Goal: Task Accomplishment & Management: Use online tool/utility

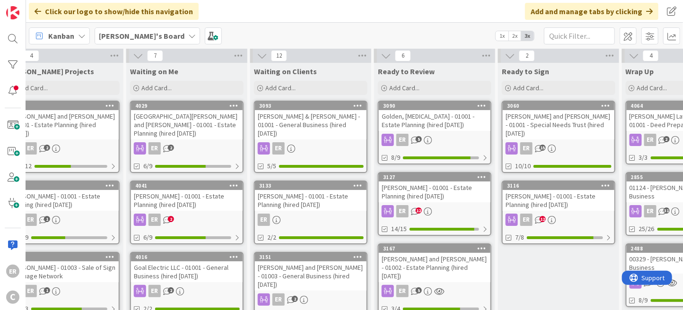
scroll to position [2, 400]
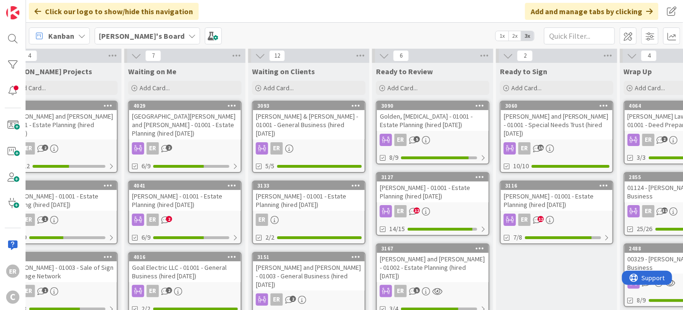
click at [316, 261] on div "[PERSON_NAME] and [PERSON_NAME] - 01003 - General Business (hired [DATE])" at bounding box center [309, 275] width 112 height 29
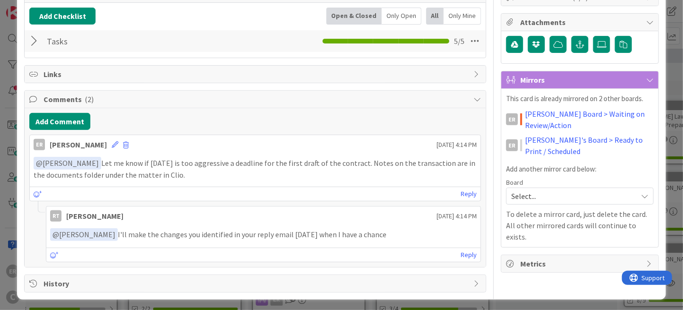
click at [33, 42] on div at bounding box center [35, 41] width 12 height 17
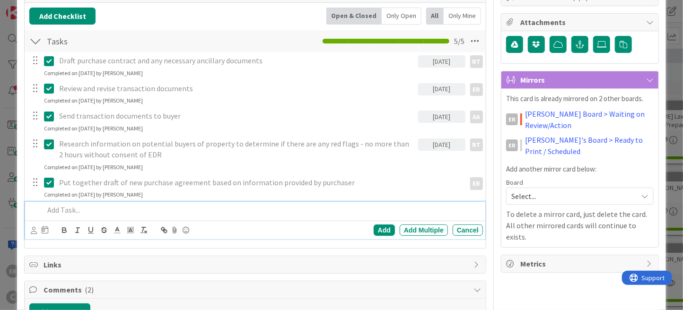
click at [114, 216] on div at bounding box center [261, 210] width 442 height 17
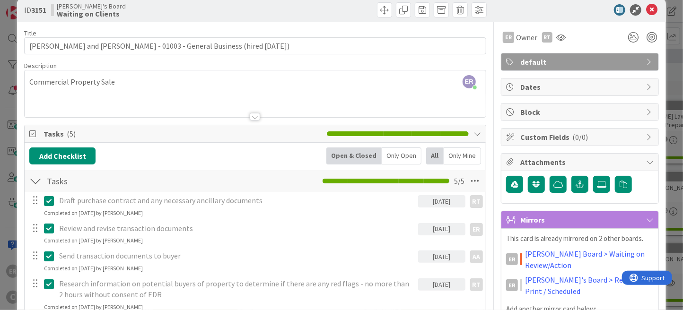
scroll to position [13, 0]
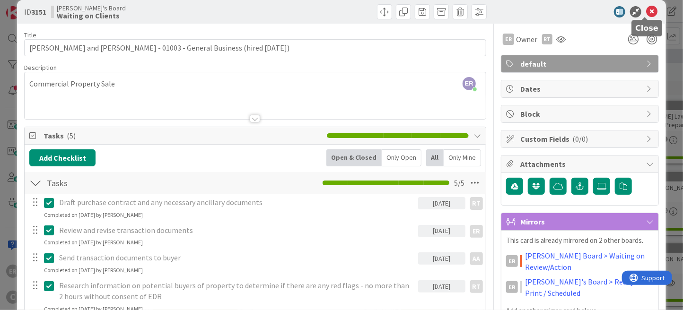
click at [646, 12] on icon at bounding box center [651, 11] width 11 height 11
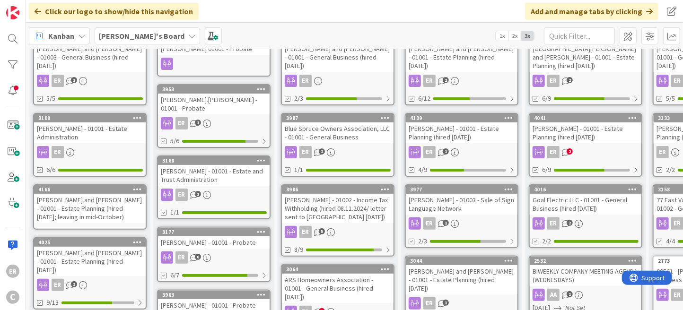
scroll to position [108, 0]
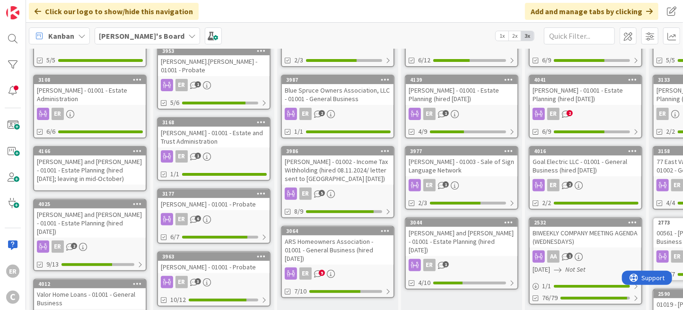
click at [364, 239] on div "ARS Homeowners Association - 01001 - General Business (hired [DATE])" at bounding box center [338, 249] width 112 height 29
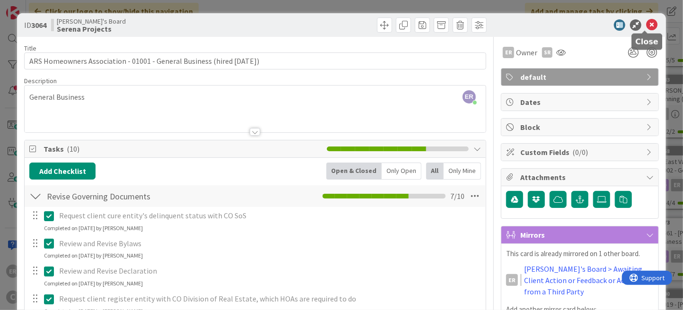
click at [646, 24] on icon at bounding box center [651, 24] width 11 height 11
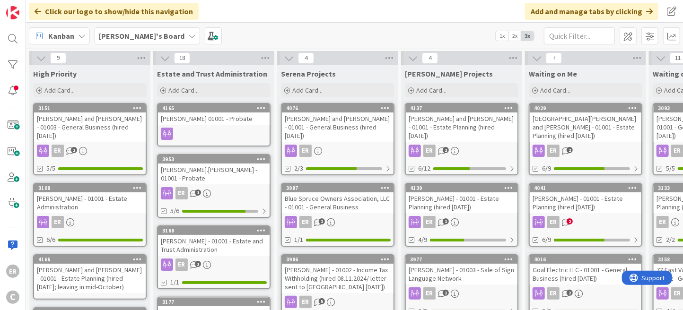
click at [607, 199] on div "[PERSON_NAME] - 01001 - Estate Planning (hired [DATE])" at bounding box center [585, 202] width 112 height 21
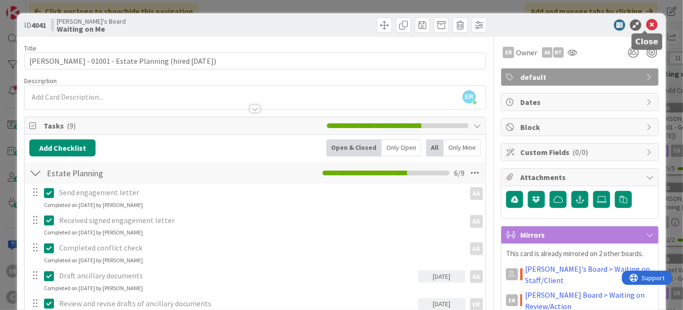
click at [646, 28] on icon at bounding box center [651, 24] width 11 height 11
